Goal: Find specific page/section: Find specific page/section

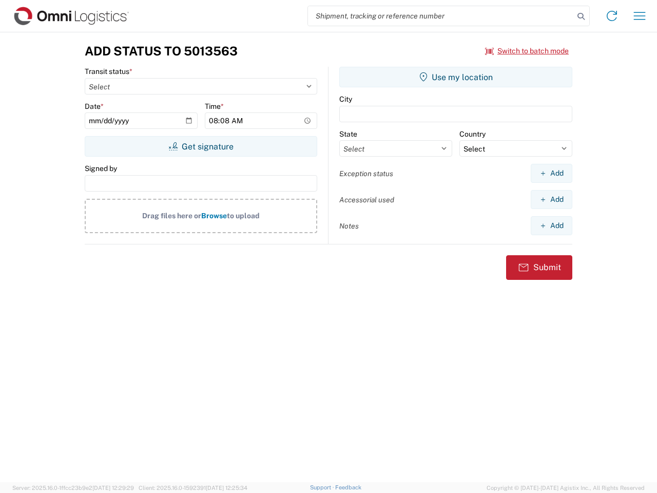
click at [441, 16] on input "search" at bounding box center [441, 16] width 266 height 20
click at [581, 16] on icon at bounding box center [581, 16] width 14 height 14
click at [612, 16] on icon at bounding box center [612, 16] width 16 height 16
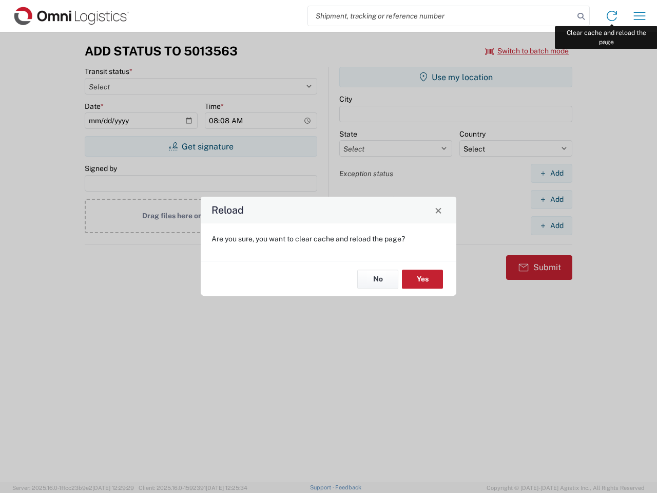
click at [640, 16] on div "Reload Are you sure, you want to clear cache and reload the page? No Yes" at bounding box center [328, 246] width 657 height 493
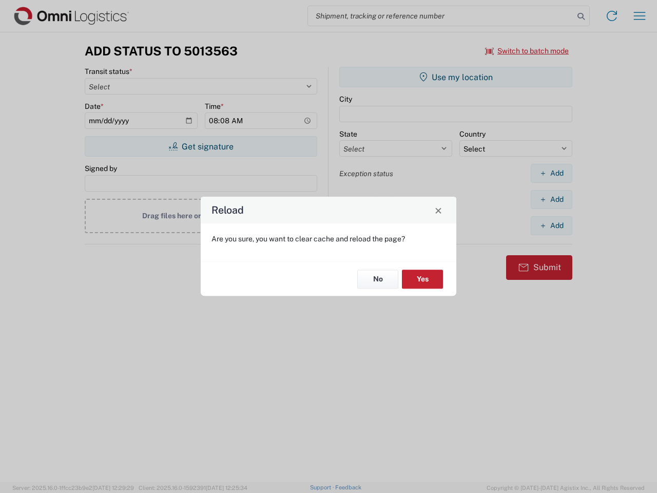
click at [527, 51] on div "Reload Are you sure, you want to clear cache and reload the page? No Yes" at bounding box center [328, 246] width 657 height 493
click at [201, 146] on div "Reload Are you sure, you want to clear cache and reload the page? No Yes" at bounding box center [328, 246] width 657 height 493
click at [456, 77] on div "Reload Are you sure, you want to clear cache and reload the page? No Yes" at bounding box center [328, 246] width 657 height 493
click at [552, 173] on div "Reload Are you sure, you want to clear cache and reload the page? No Yes" at bounding box center [328, 246] width 657 height 493
click at [552, 199] on div "Reload Are you sure, you want to clear cache and reload the page? No Yes" at bounding box center [328, 246] width 657 height 493
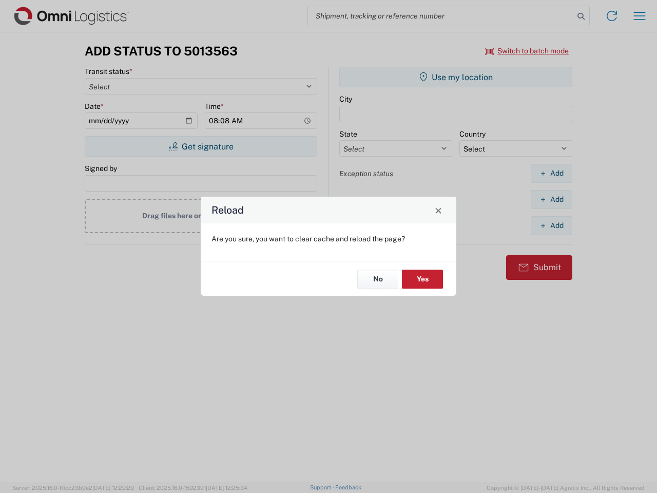
click at [552, 225] on div "Reload Are you sure, you want to clear cache and reload the page? No Yes" at bounding box center [328, 246] width 657 height 493
